Goal: Entertainment & Leisure: Browse casually

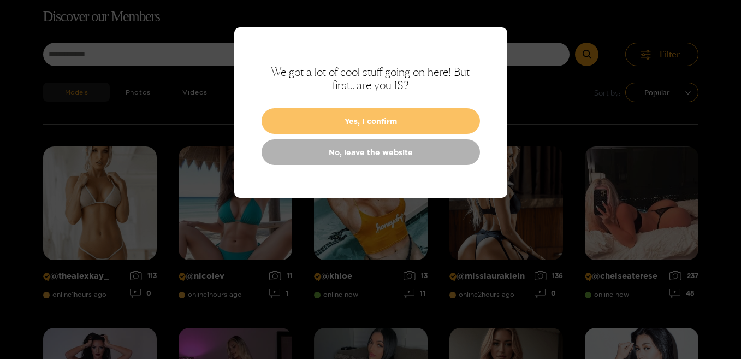
click at [379, 125] on button "Yes, I confirm" at bounding box center [371, 121] width 219 height 26
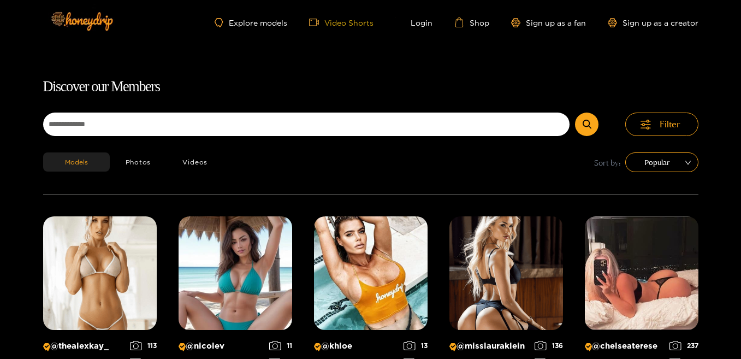
click at [341, 25] on link "Video Shorts" at bounding box center [341, 22] width 64 height 10
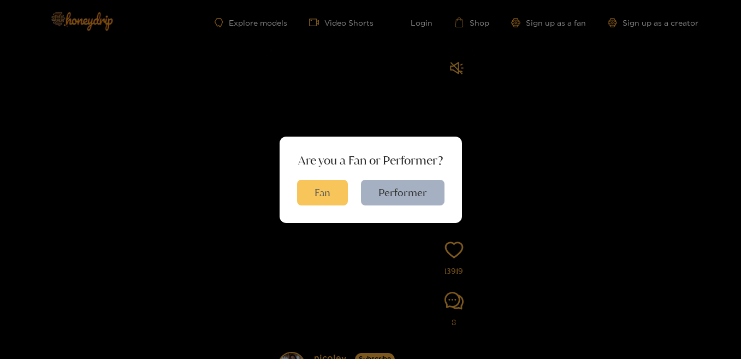
click at [332, 196] on button "Fan" at bounding box center [322, 193] width 51 height 26
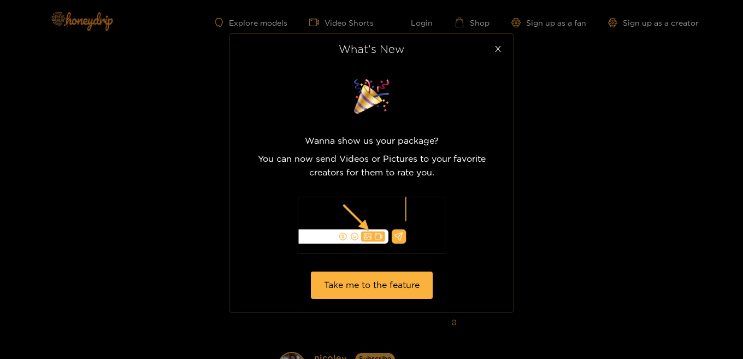
click at [499, 52] on icon "close" at bounding box center [498, 49] width 6 height 6
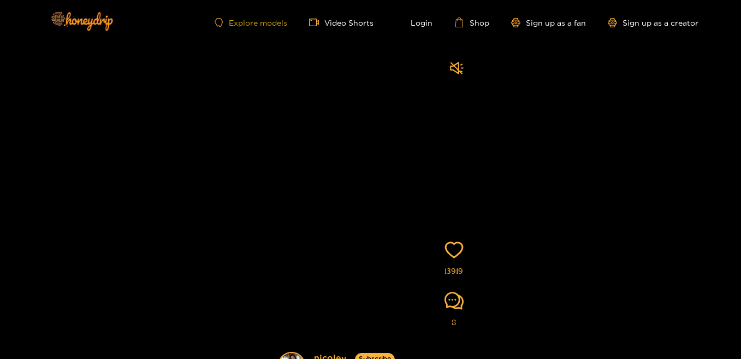
click at [281, 25] on link "Explore models" at bounding box center [251, 22] width 72 height 9
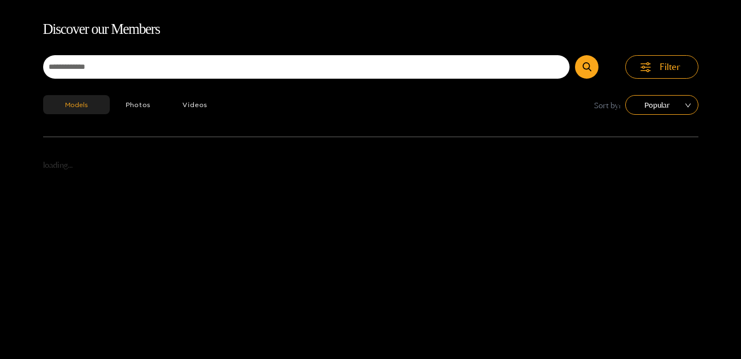
scroll to position [70, 0]
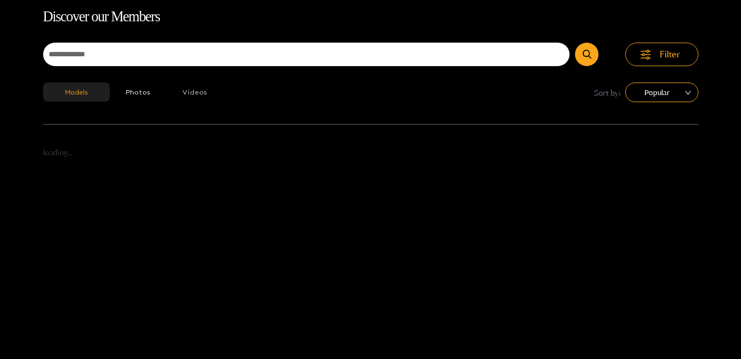
click at [193, 96] on button "Videos" at bounding box center [195, 92] width 57 height 19
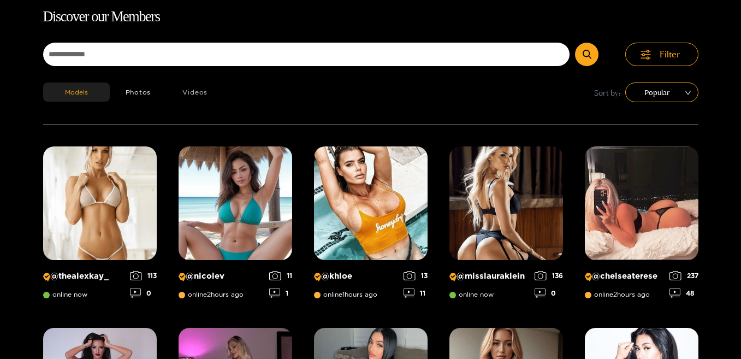
scroll to position [70, 0]
click at [186, 92] on button "Videos" at bounding box center [195, 92] width 57 height 19
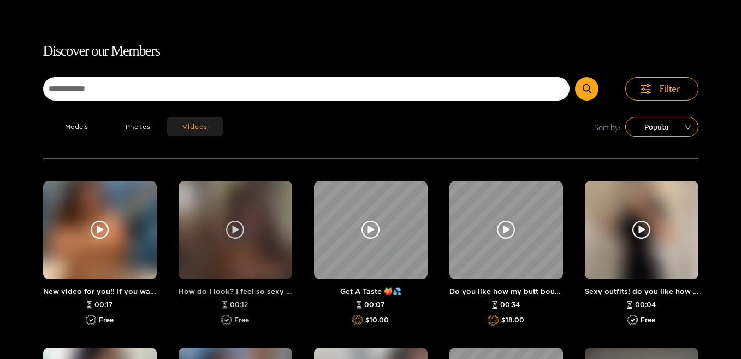
scroll to position [15, 0]
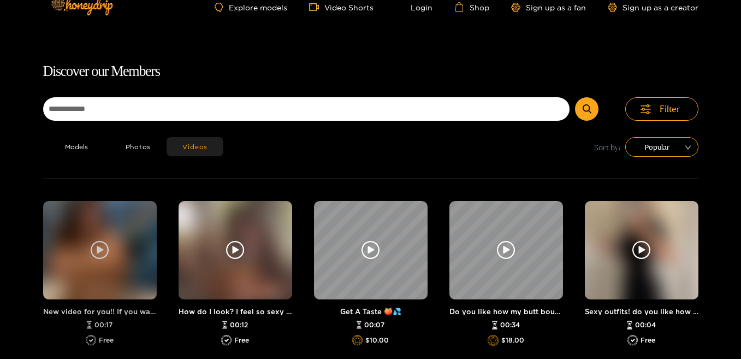
click at [131, 267] on div at bounding box center [100, 250] width 114 height 98
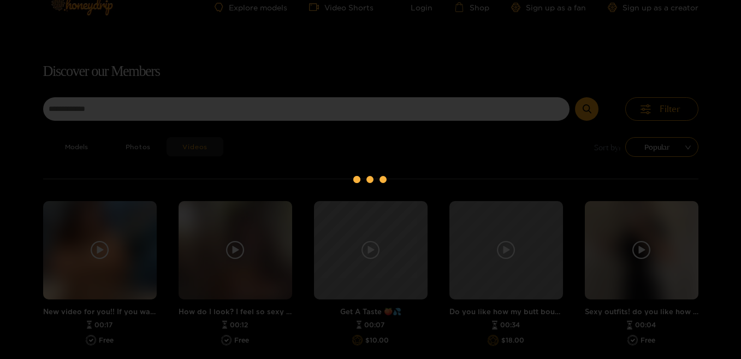
click at [69, 46] on div at bounding box center [370, 179] width 741 height 359
click at [440, 61] on div at bounding box center [370, 179] width 741 height 359
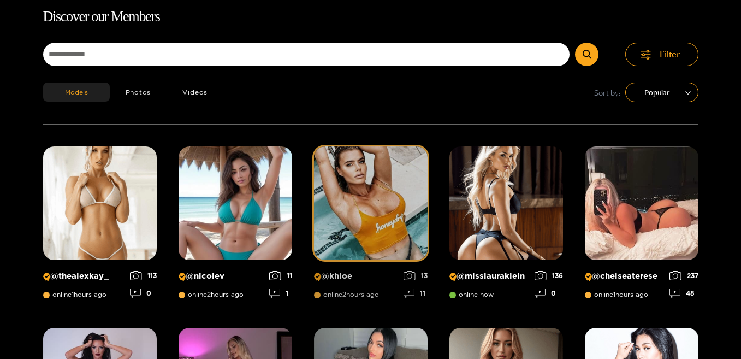
click at [340, 168] on img at bounding box center [371, 203] width 114 height 114
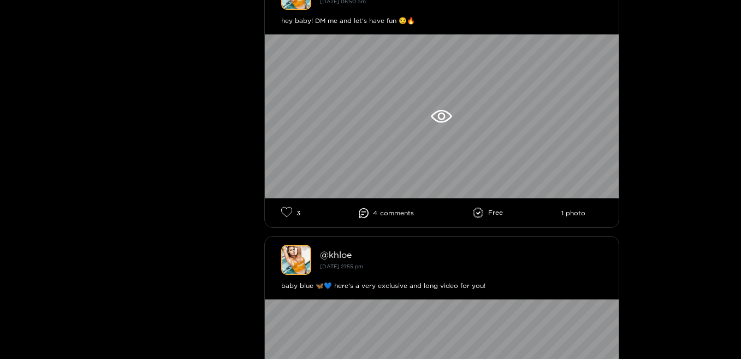
scroll to position [656, 0]
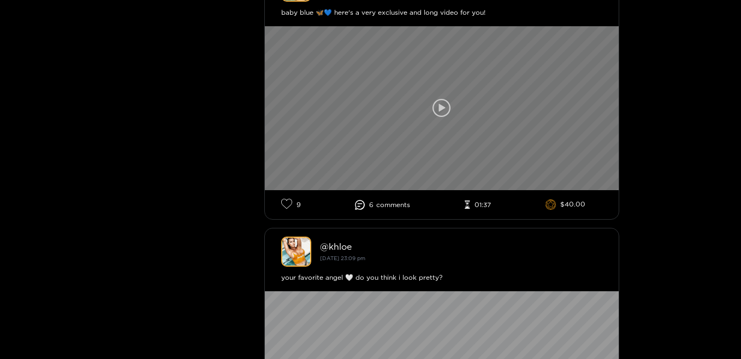
click at [440, 103] on icon at bounding box center [442, 108] width 19 height 19
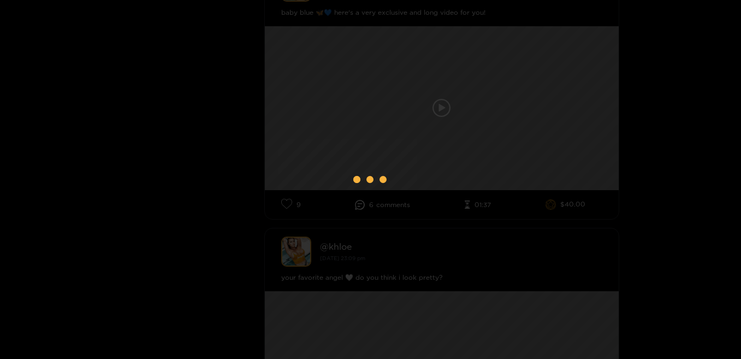
click at [55, 25] on div at bounding box center [370, 179] width 741 height 359
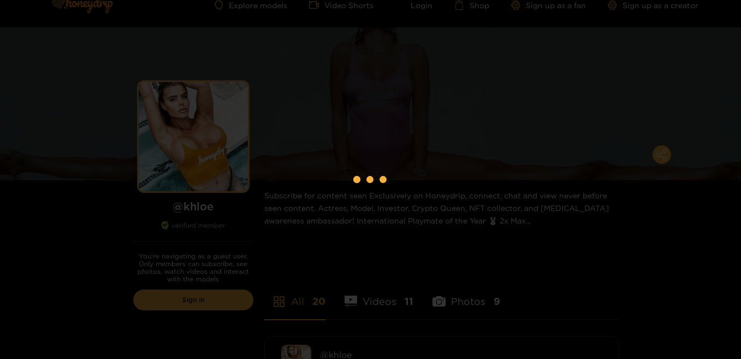
scroll to position [0, 0]
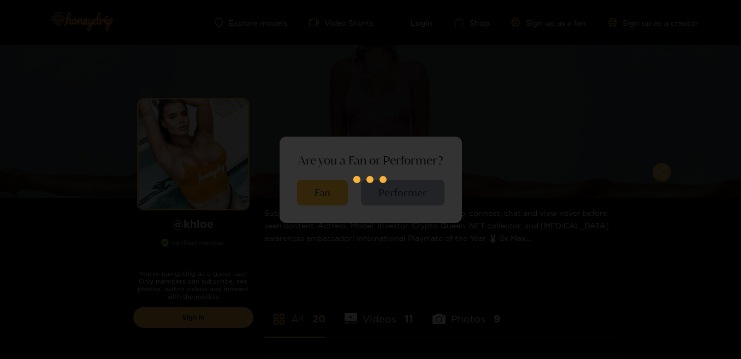
click at [490, 140] on div at bounding box center [370, 179] width 741 height 359
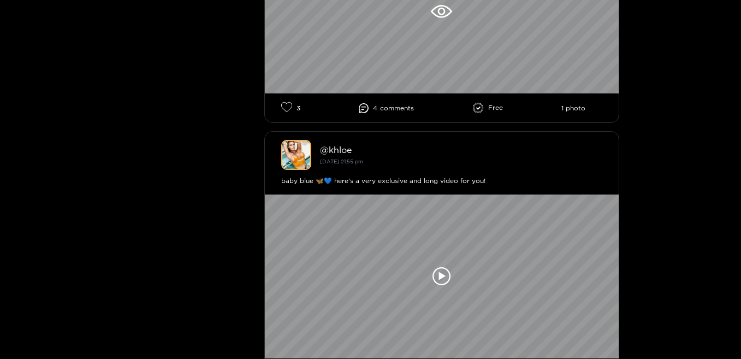
scroll to position [328, 0]
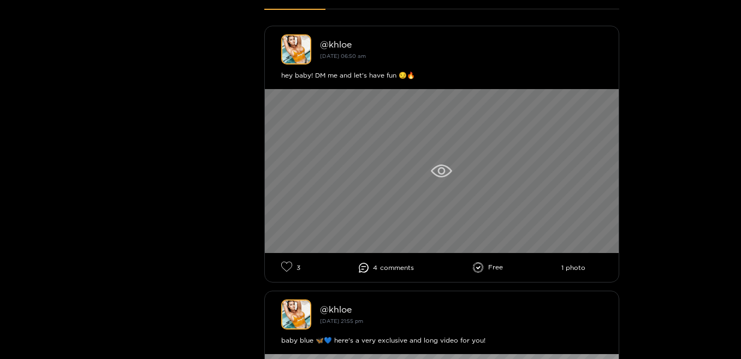
click at [445, 173] on icon at bounding box center [441, 170] width 21 height 13
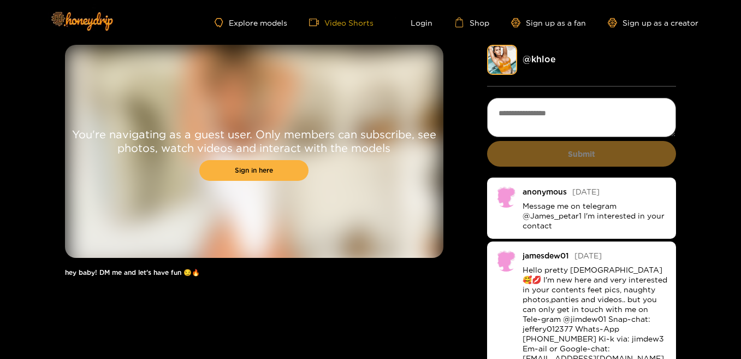
click at [345, 25] on link "Video Shorts" at bounding box center [341, 22] width 64 height 10
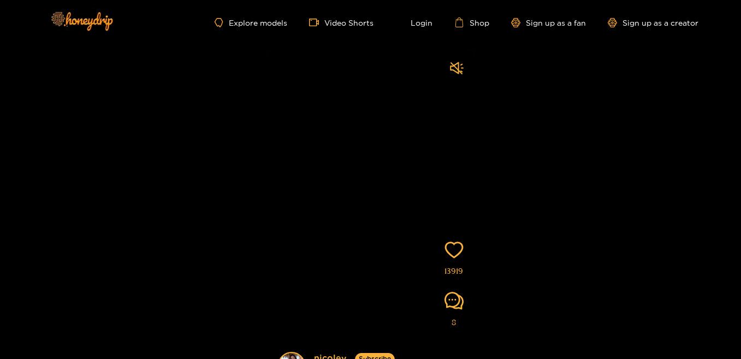
scroll to position [119, 0]
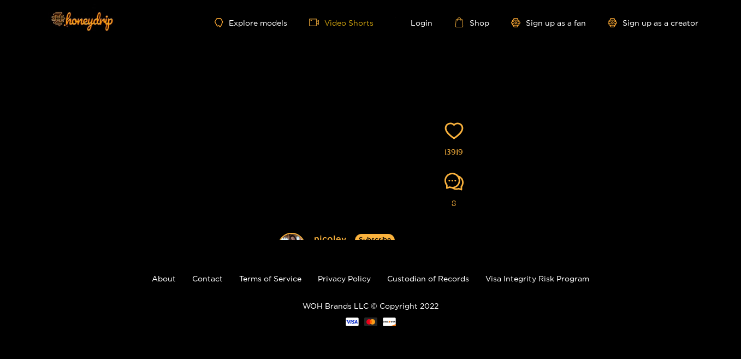
click at [358, 20] on link "Video Shorts" at bounding box center [341, 22] width 64 height 10
click at [278, 20] on link "Explore models" at bounding box center [251, 22] width 72 height 9
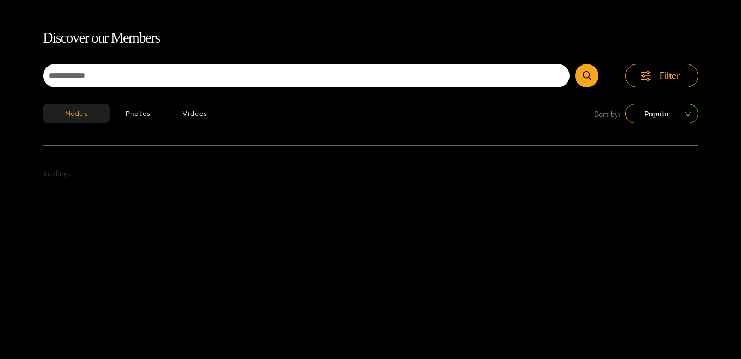
scroll to position [70, 0]
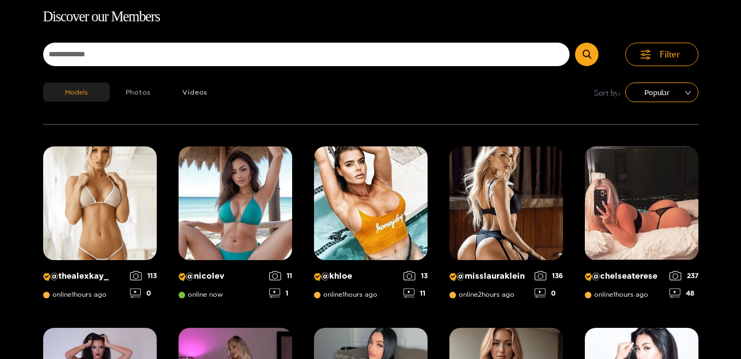
click at [147, 93] on button "Photos" at bounding box center [138, 92] width 57 height 19
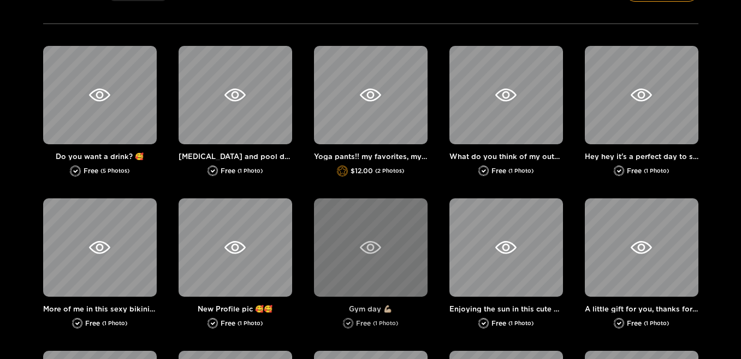
scroll to position [288, 0]
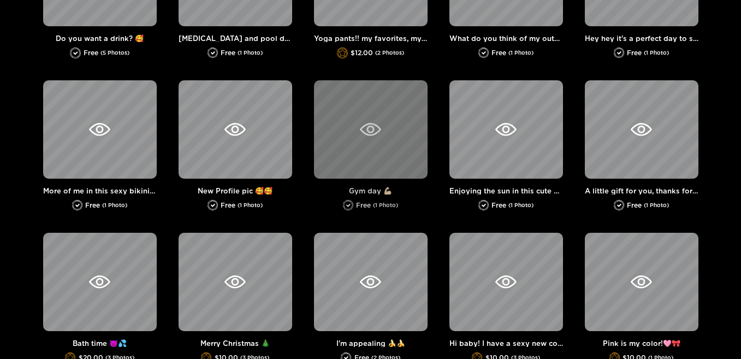
click at [372, 142] on div at bounding box center [371, 129] width 114 height 98
